Goal: Information Seeking & Learning: Learn about a topic

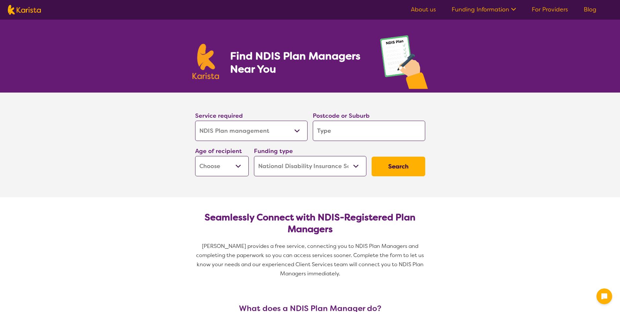
select select "NDIS Plan management"
select select "NDIS"
select select "NDIS Plan management"
select select "NDIS"
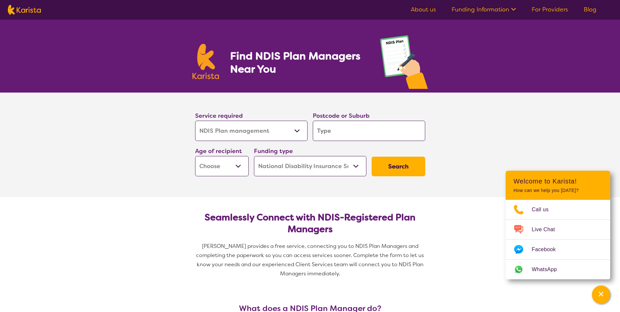
click at [346, 128] on input "search" at bounding box center [369, 131] width 113 height 20
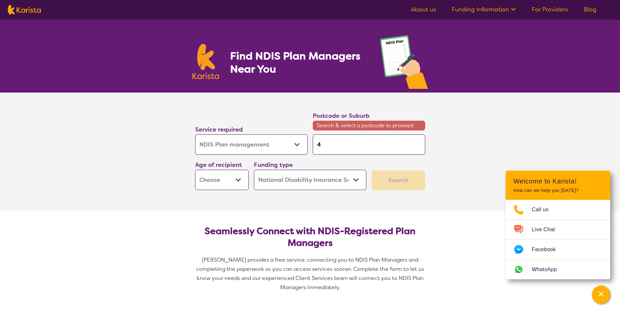
type input "4"
type input "40"
type input "405"
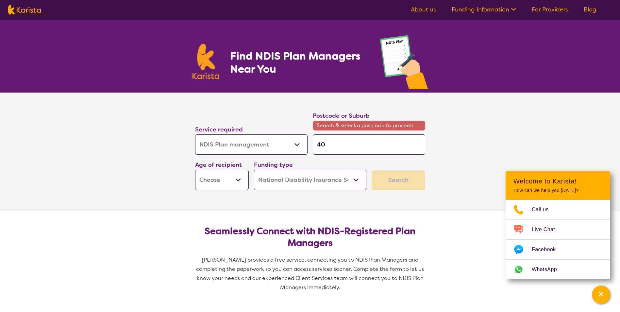
type input "405"
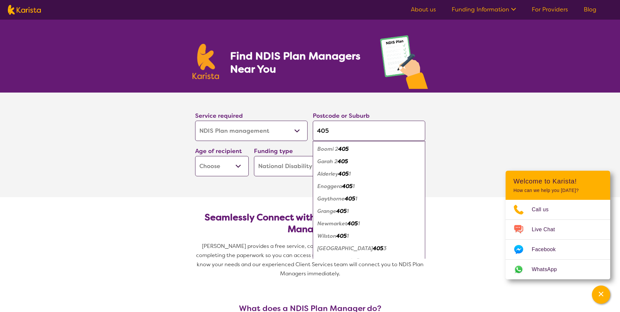
type input "4051"
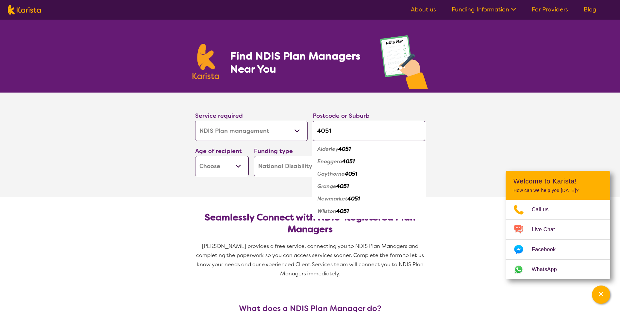
type input "4051"
click at [347, 151] on em "4051" at bounding box center [344, 149] width 12 height 7
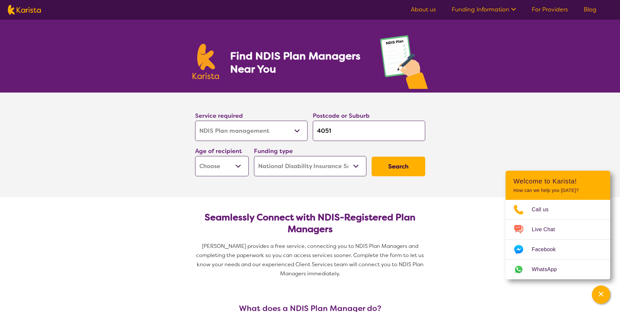
click at [238, 165] on select "Early Childhood - 0 to 9 Child - 10 to 11 Adolescent - 12 to 17 Adult - 18 to 6…" at bounding box center [222, 166] width 54 height 20
select select "CH"
click at [195, 156] on select "Early Childhood - 0 to 9 Child - 10 to 11 Adolescent - 12 to 17 Adult - 18 to 6…" at bounding box center [222, 166] width 54 height 20
select select "CH"
click at [402, 165] on button "Search" at bounding box center [399, 167] width 54 height 20
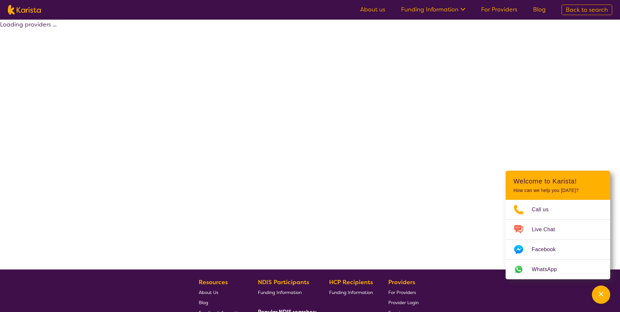
select select "by_score"
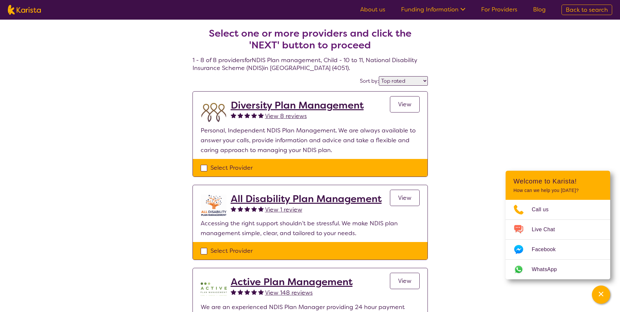
select select "NDIS Plan management"
select select "CH"
select select "NDIS"
select select "NDIS Plan management"
select select "CH"
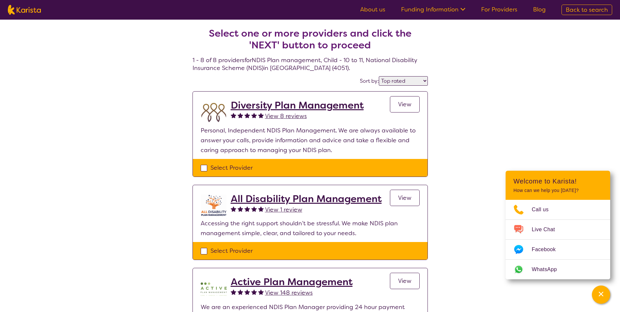
select select "NDIS"
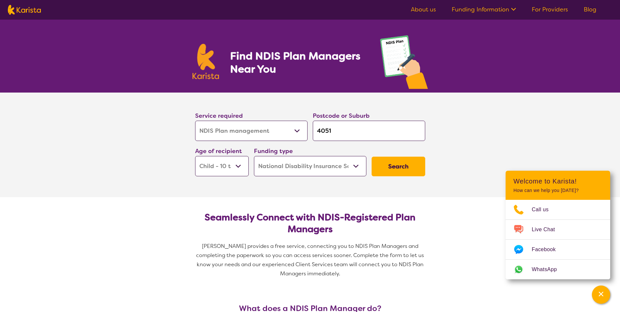
click at [337, 131] on input "4051" at bounding box center [369, 131] width 113 height 20
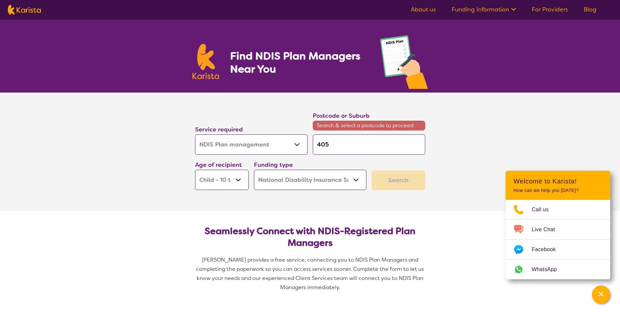
type input "405"
type input "40"
type input "4"
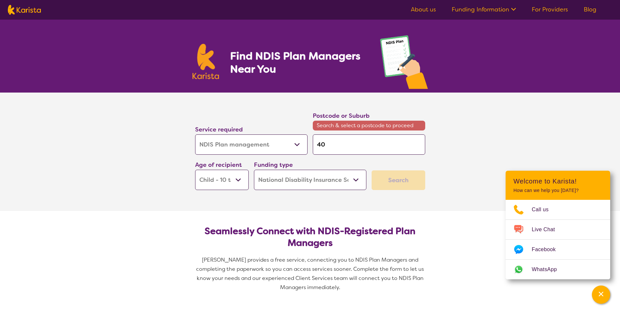
type input "4"
type input "6"
type input "60"
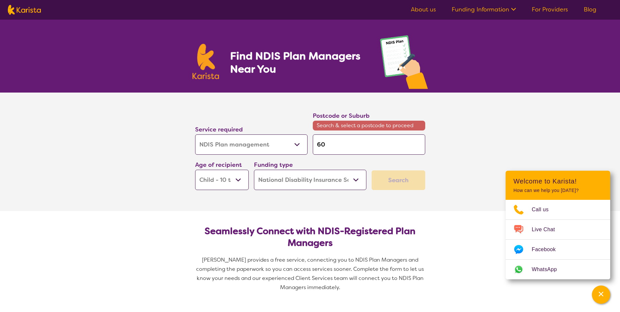
type input "603"
type input "6031"
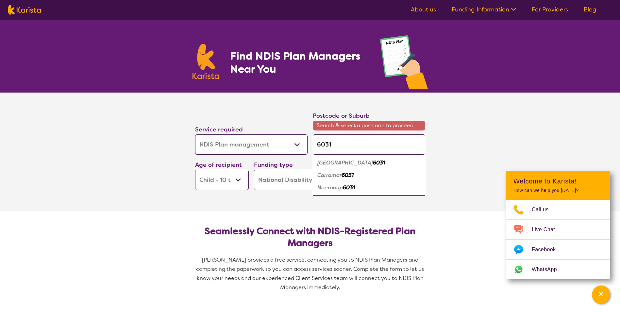
type input "603"
type input "60"
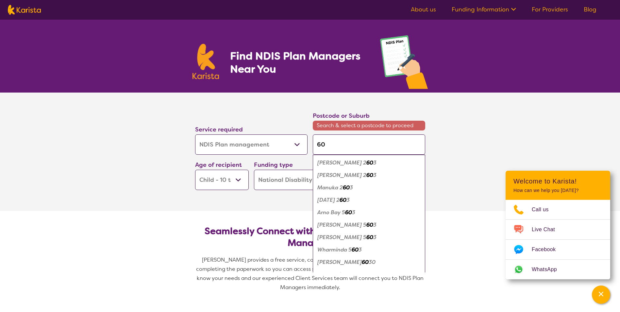
type input "602"
type input "6025"
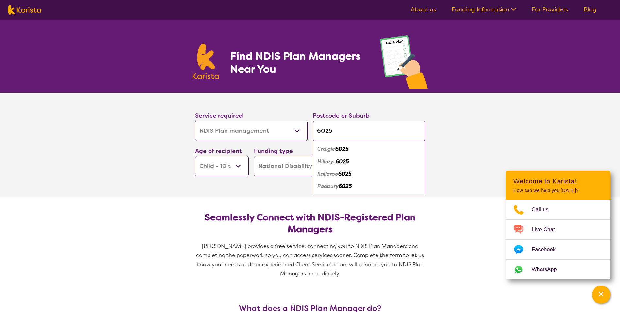
type input "6025"
click at [341, 185] on em "6025" at bounding box center [345, 186] width 13 height 7
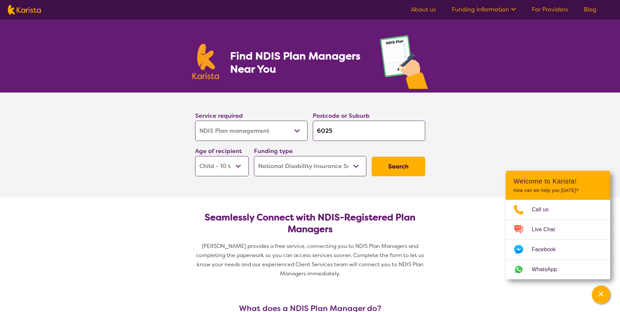
click at [397, 166] on button "Search" at bounding box center [399, 167] width 54 height 20
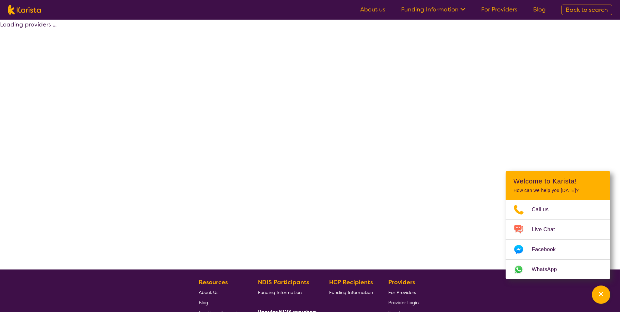
select select "by_score"
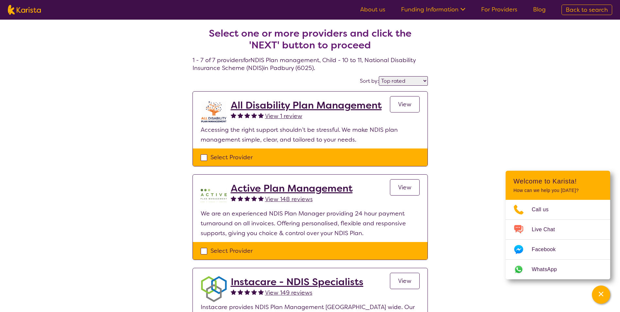
select select "NDIS Plan management"
select select "CH"
select select "NDIS"
select select "NDIS Plan management"
select select "CH"
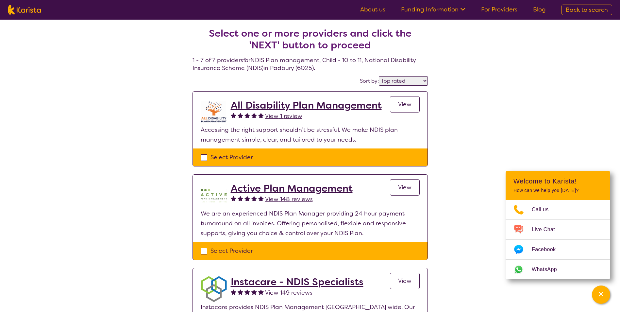
select select "NDIS"
